Goal: Check status

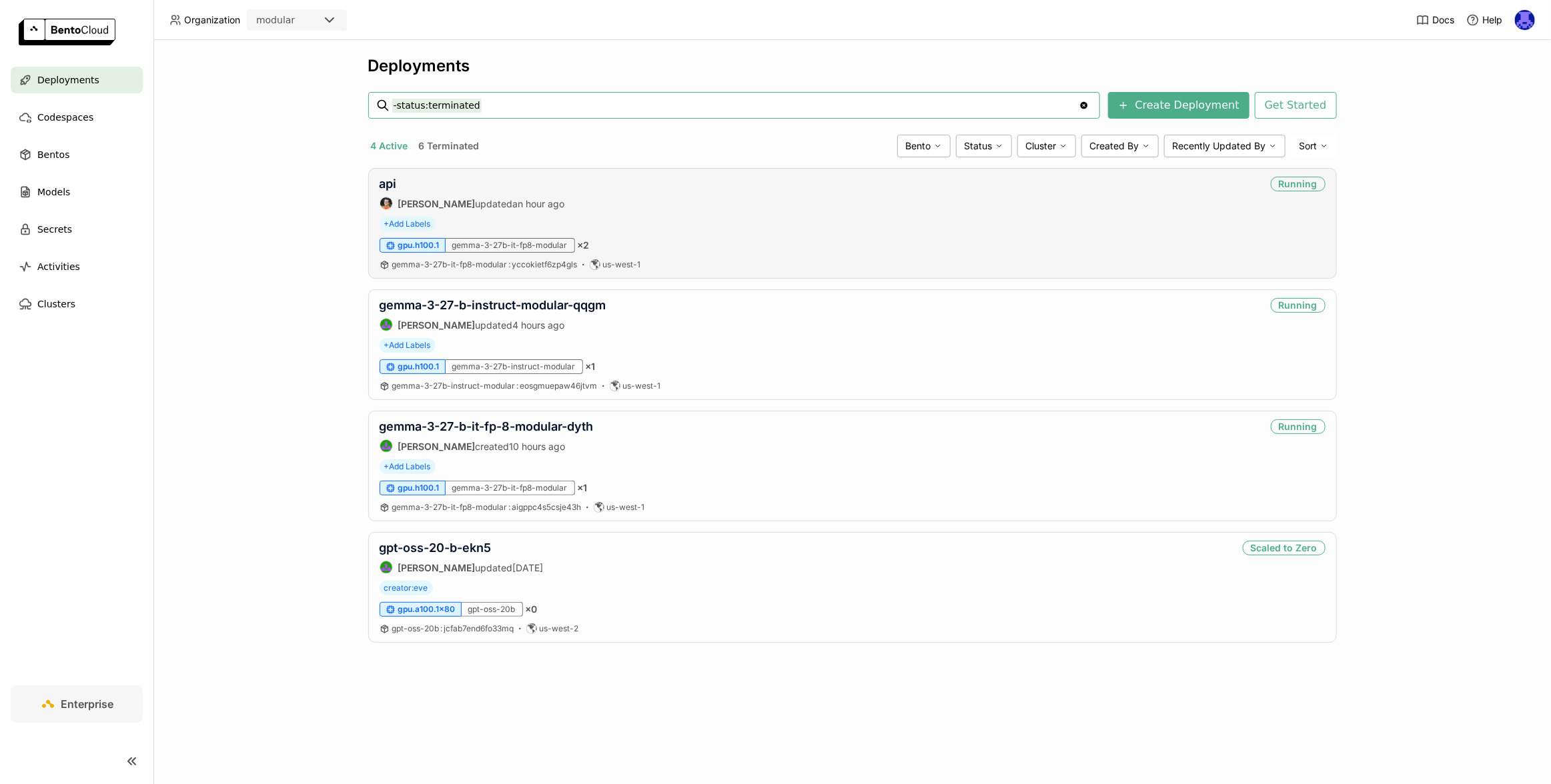
click at [391, 175] on div "api [PERSON_NAME] updated an hour ago Running + Add Labels gpu.h100.1 gemma-3-2…" at bounding box center [852, 223] width 968 height 110
click at [387, 182] on link "api" at bounding box center [388, 184] width 18 height 14
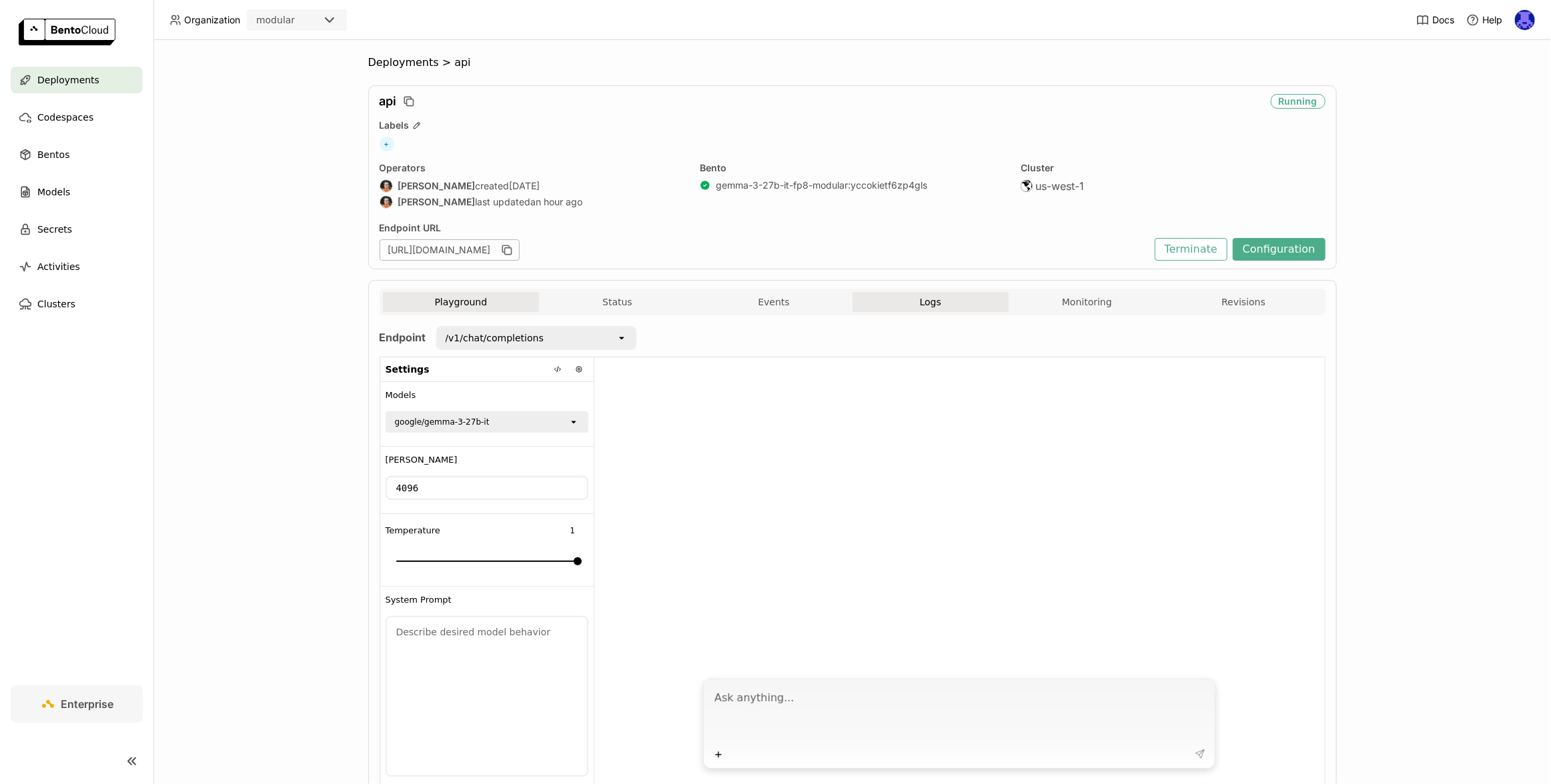
click at [931, 302] on span "Logs" at bounding box center [930, 302] width 22 height 12
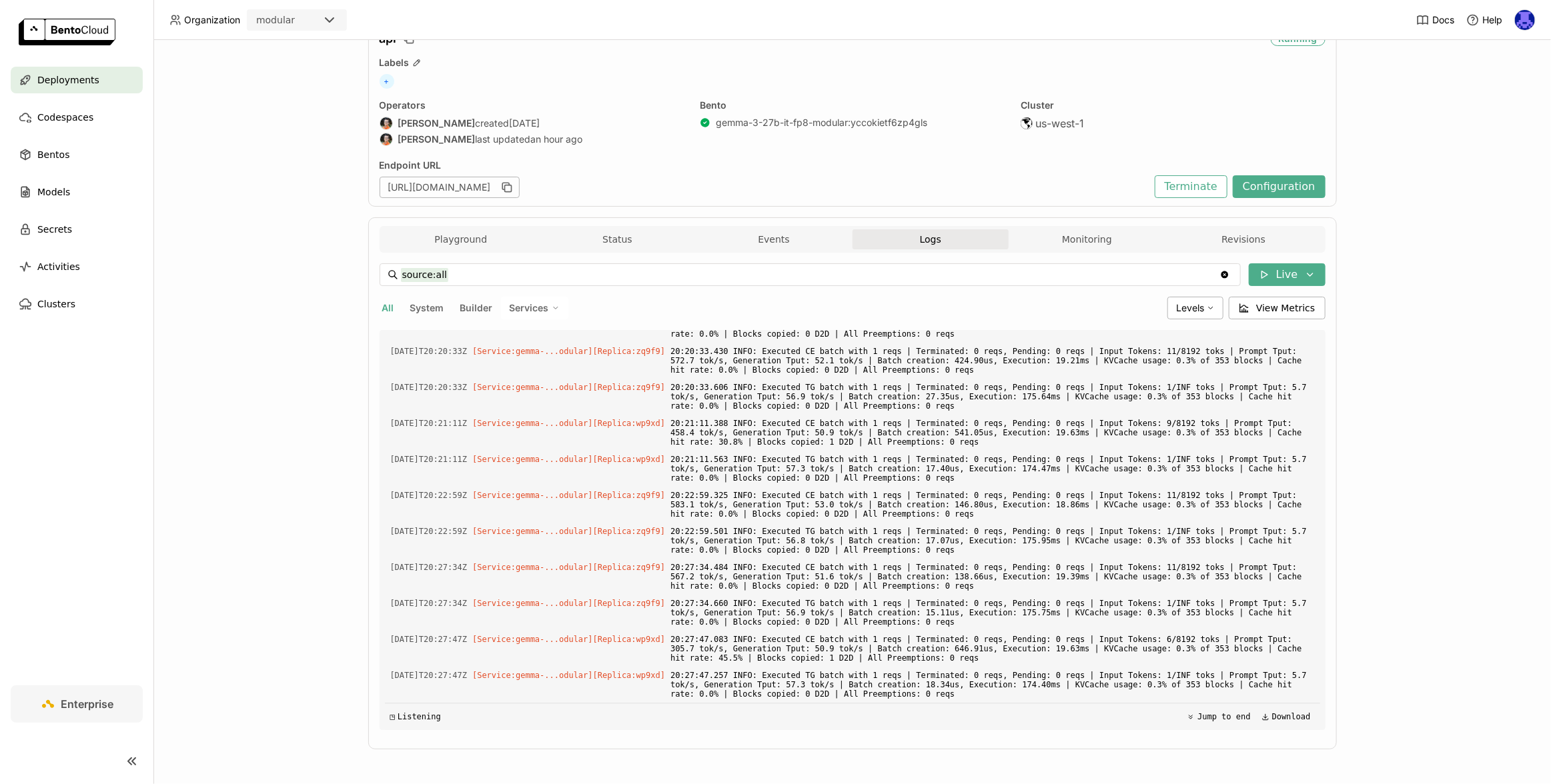
scroll to position [2369, 0]
drag, startPoint x: 388, startPoint y: 675, endPoint x: 479, endPoint y: 675, distance: 91.0
click at [467, 675] on span "[DATE]T20:27:47Z" at bounding box center [429, 675] width 78 height 14
click at [483, 679] on div "[DATE]T20:27:47Z [Service:gemma-...odular] [Replica: wp9xd ] 20:27:47.257 INFO:…" at bounding box center [852, 685] width 935 height 34
drag, startPoint x: 482, startPoint y: 676, endPoint x: 375, endPoint y: 674, distance: 107.0
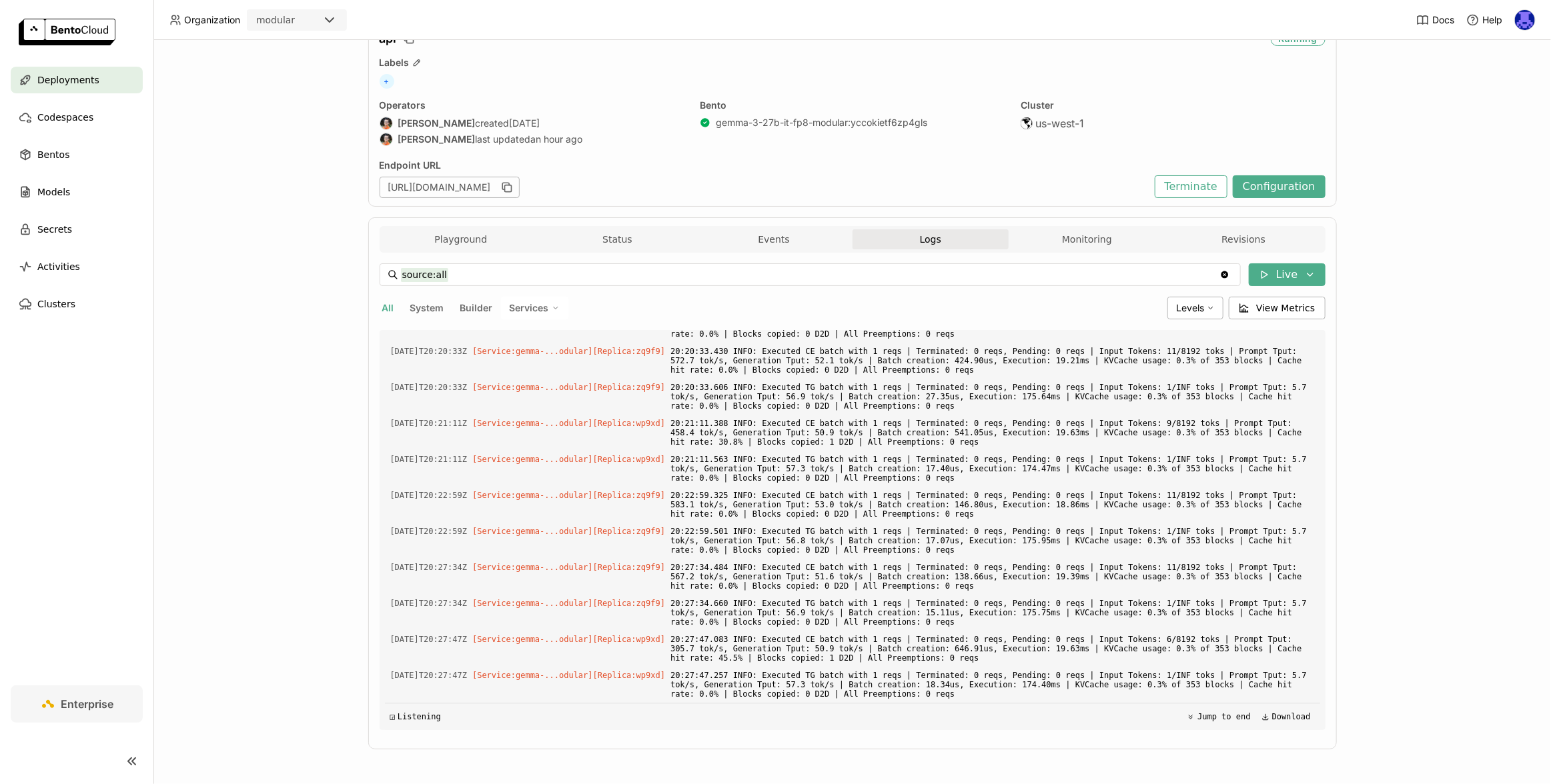
click at [379, 674] on div "Load older logs [DATE]T19:20:36Z [Builder] [ gemma-3-27b-it-fp8-modular:yccokie…" at bounding box center [852, 530] width 946 height 400
copy span "[DATE]T20:27:47Z"
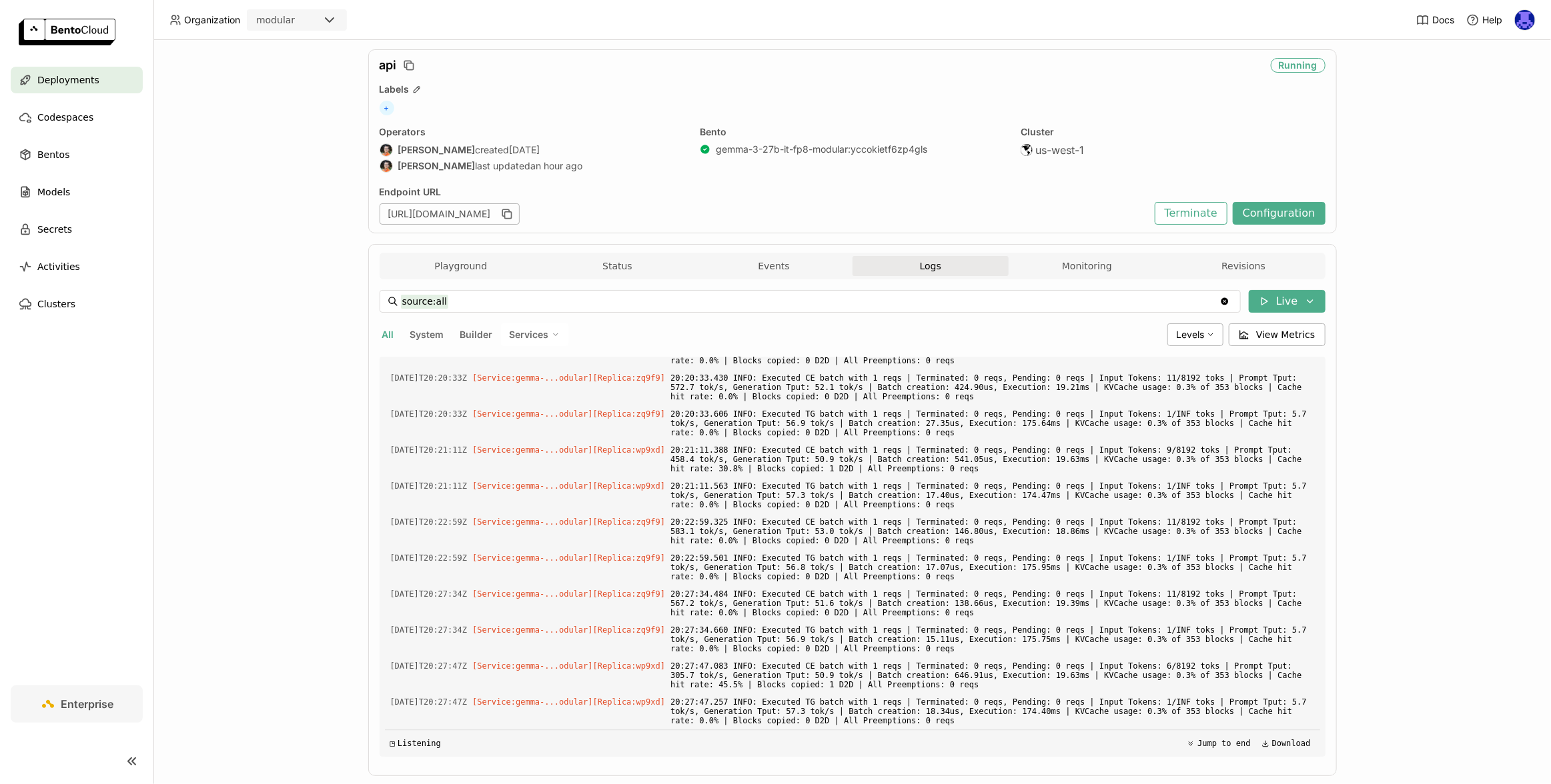
scroll to position [0, 0]
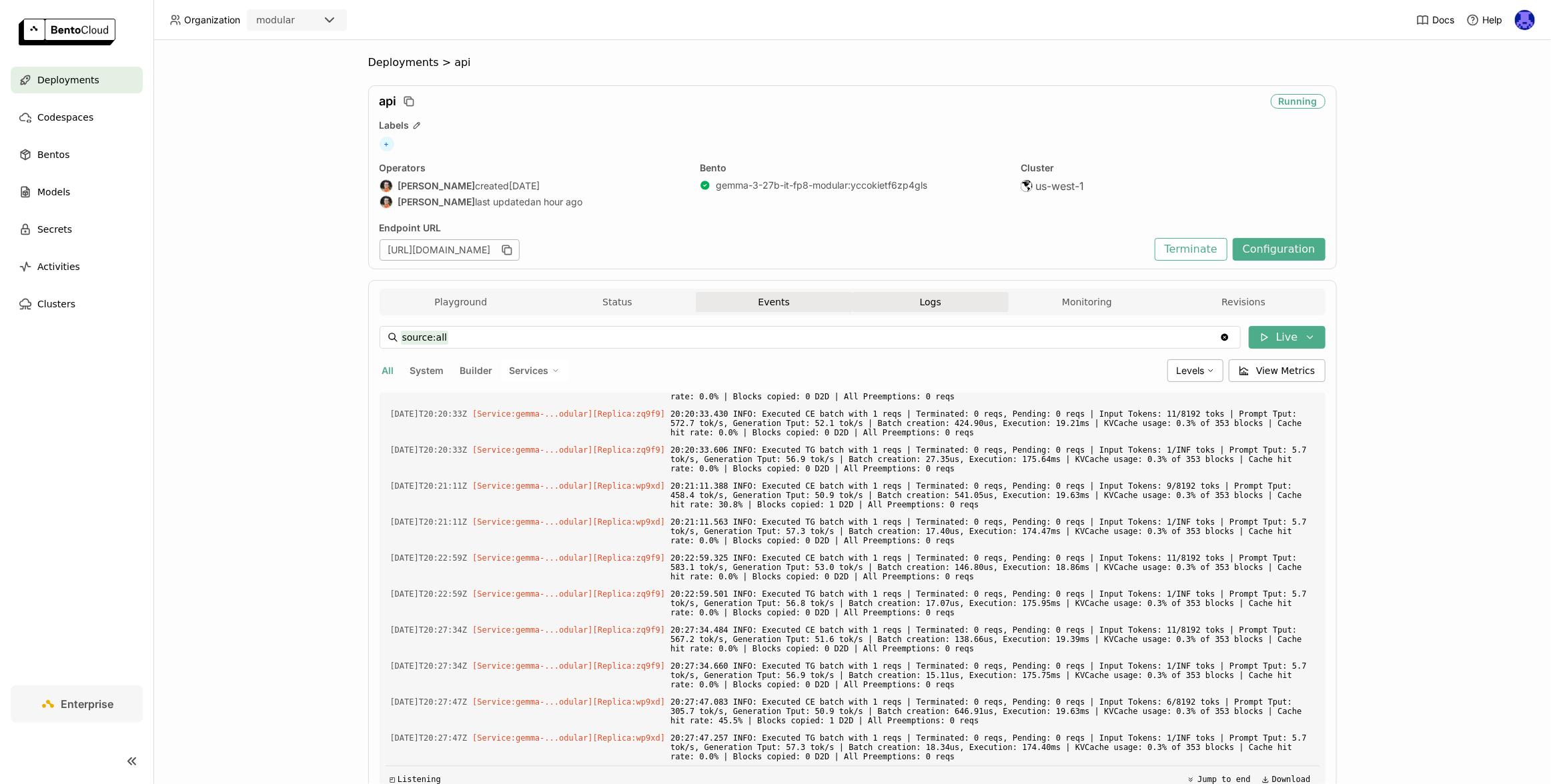
click at [766, 306] on button "Events" at bounding box center [774, 302] width 157 height 20
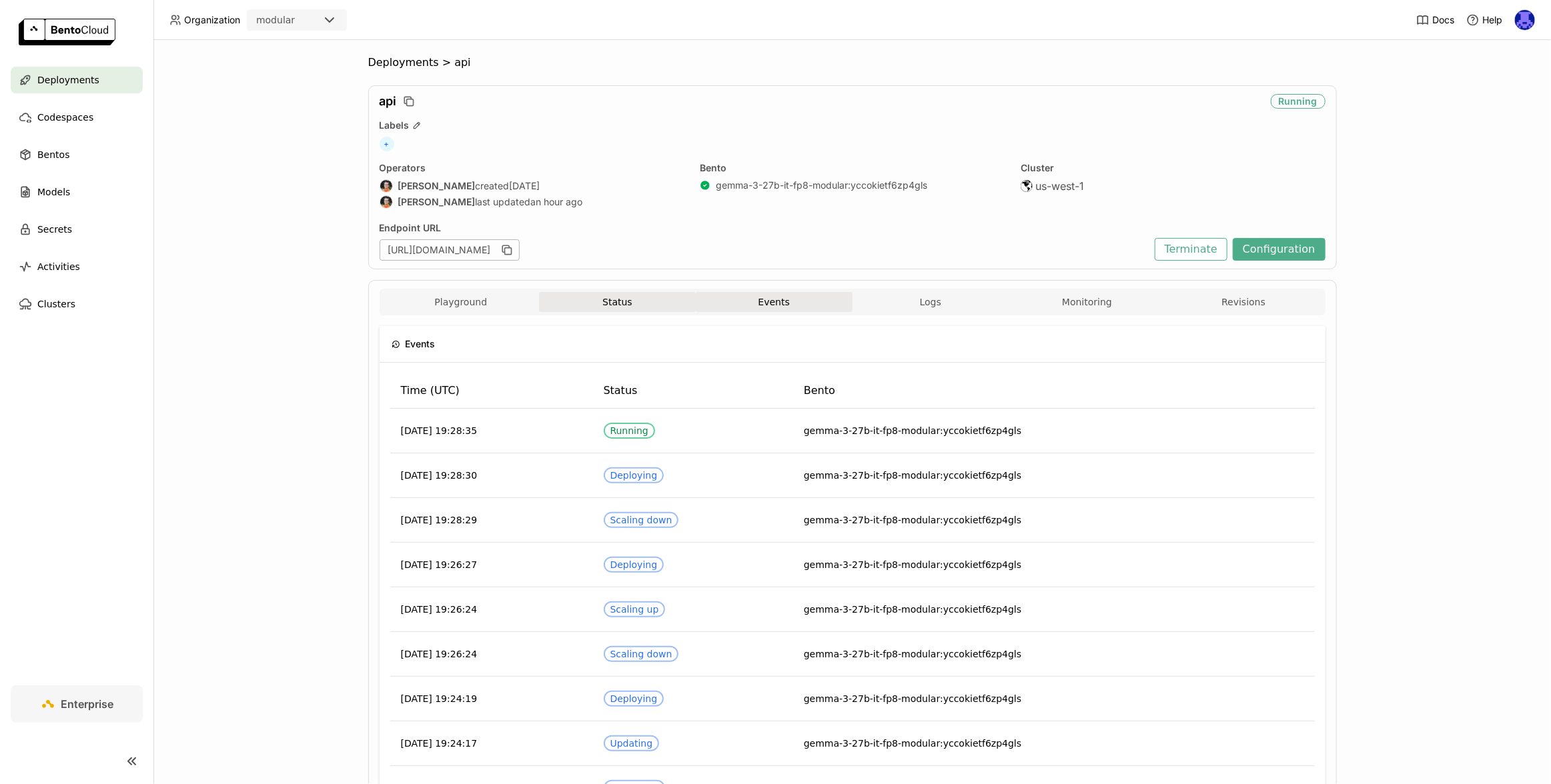
click at [643, 306] on button "Status" at bounding box center [617, 302] width 157 height 20
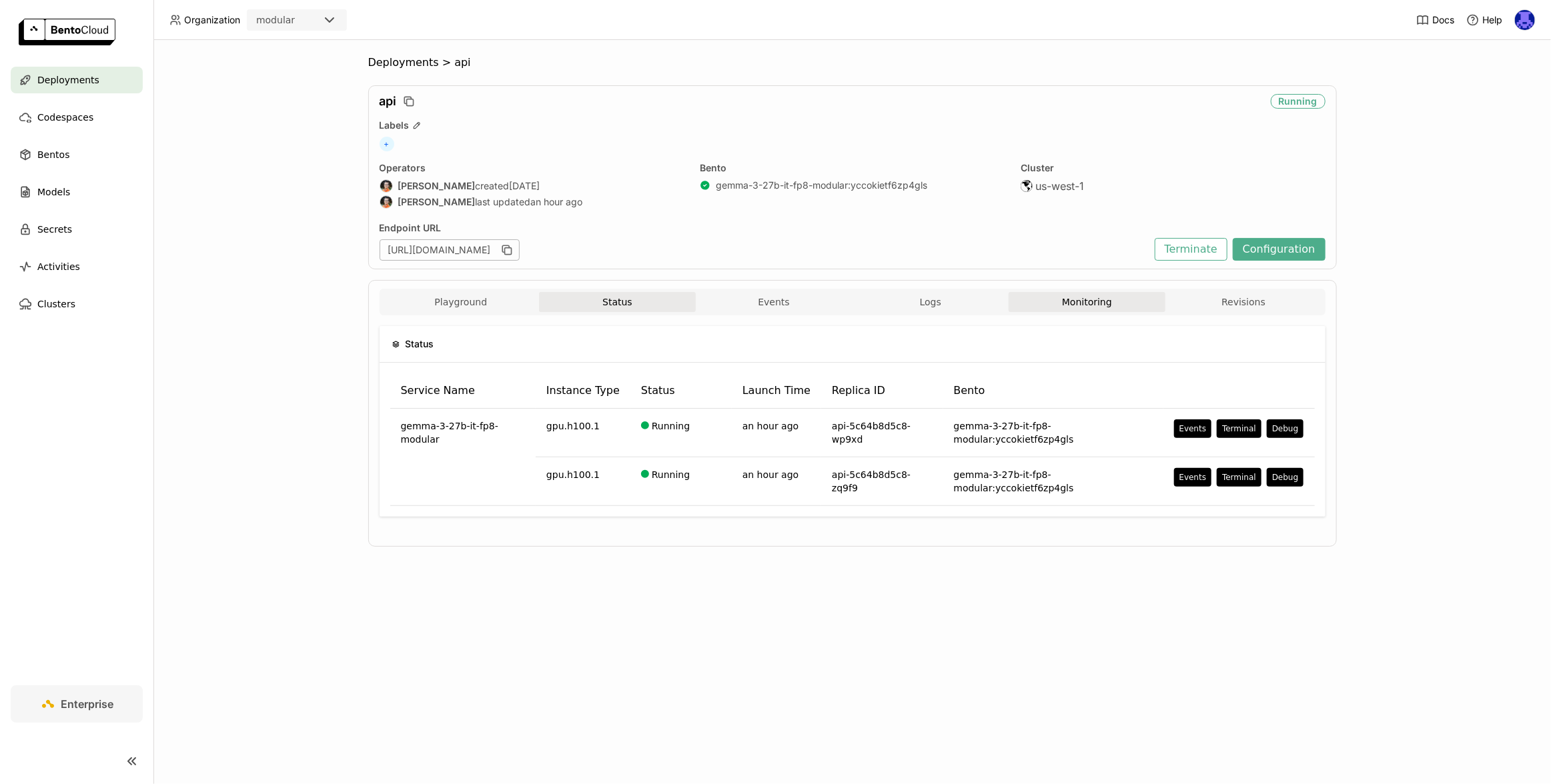
click at [1075, 307] on button "Monitoring" at bounding box center [1087, 302] width 157 height 20
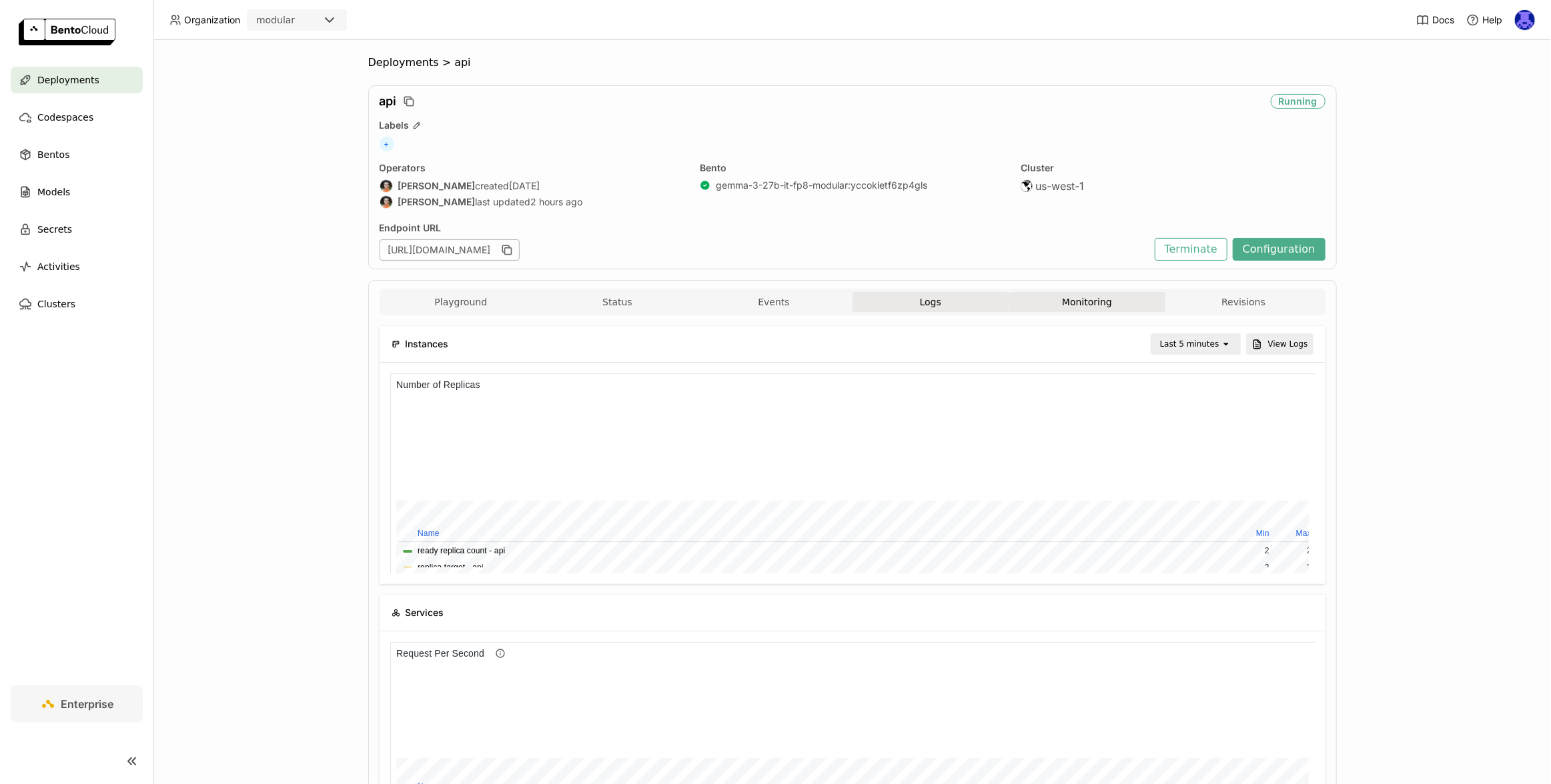
click at [904, 302] on button "Logs" at bounding box center [931, 302] width 157 height 20
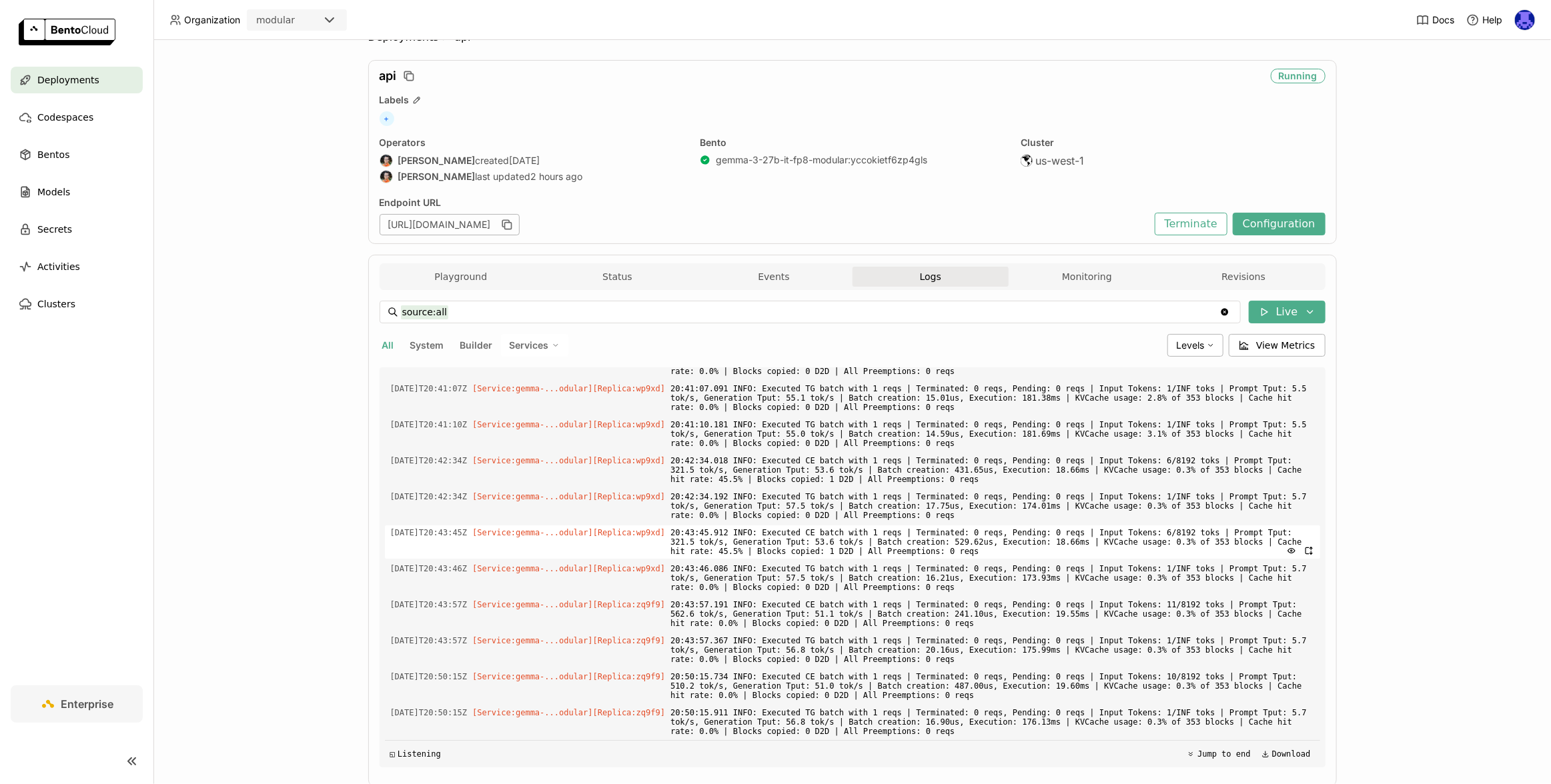
scroll to position [62, 0]
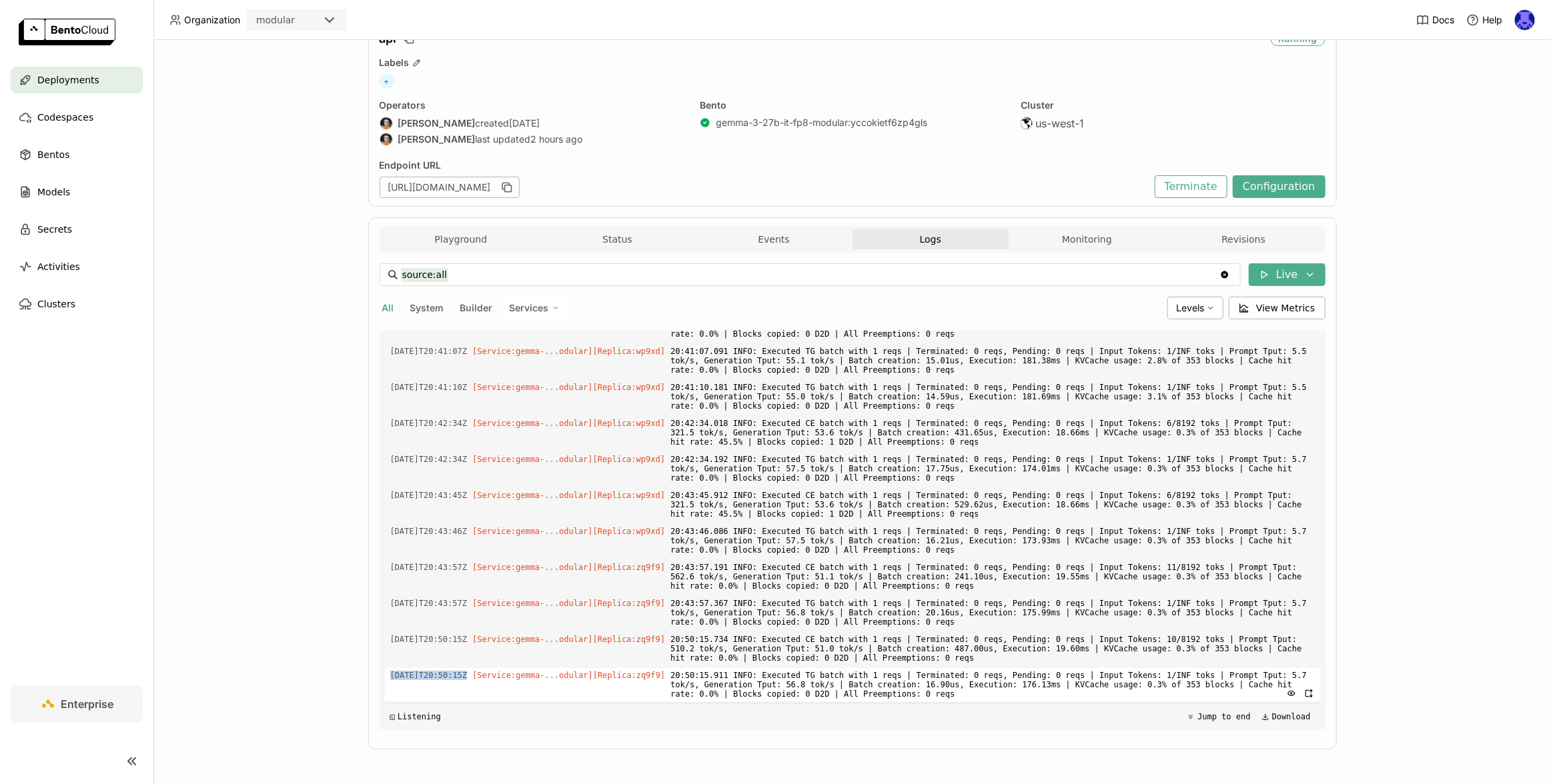
drag, startPoint x: 487, startPoint y: 670, endPoint x: 396, endPoint y: 670, distance: 91.0
click at [396, 670] on div "[DATE]T20:50:15Z [Service:gemma-...odular] [Replica: zq9f9 ] 20:50:15.911 INFO:…" at bounding box center [852, 685] width 935 height 34
copy span "[DATE]T20:50:15Z"
